Goal: Find contact information: Find contact information

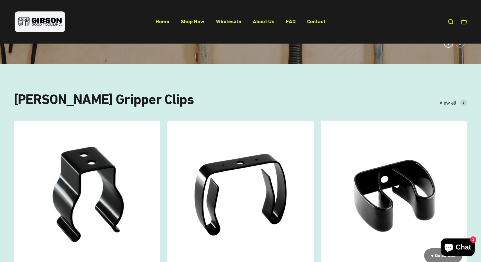
scroll to position [174, 0]
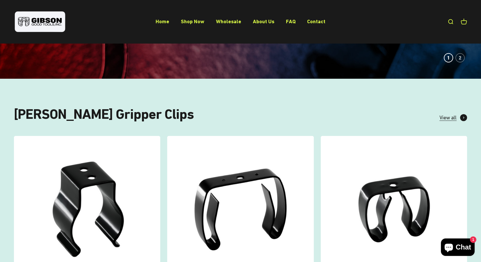
click at [462, 117] on span at bounding box center [463, 117] width 7 height 7
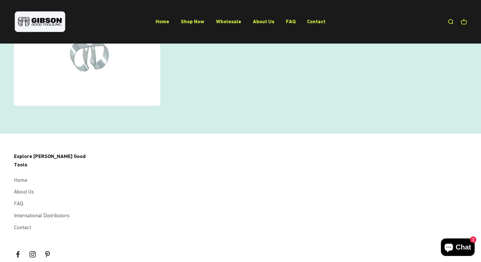
scroll to position [312, 0]
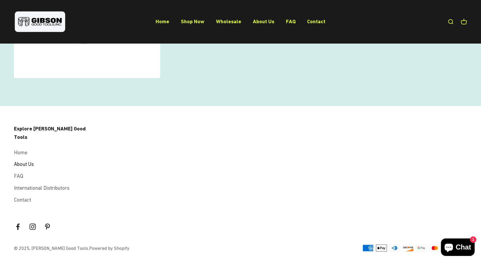
click at [32, 160] on link "About Us" at bounding box center [24, 164] width 20 height 8
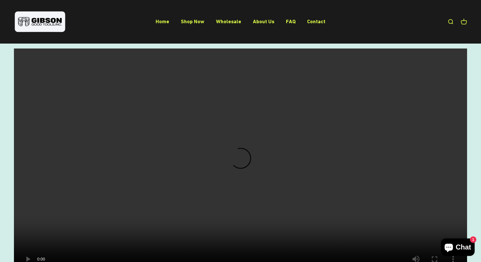
scroll to position [460, 0]
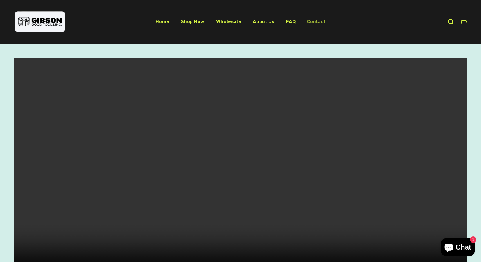
click at [312, 21] on link "Contact" at bounding box center [316, 21] width 18 height 6
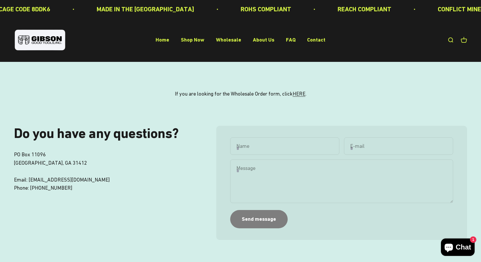
drag, startPoint x: 61, startPoint y: 0, endPoint x: 113, endPoint y: 102, distance: 114.4
click at [113, 102] on div "If you are looking for the Wholesale Order form, click HERE ." at bounding box center [240, 94] width 481 height 64
